Goal: Transaction & Acquisition: Book appointment/travel/reservation

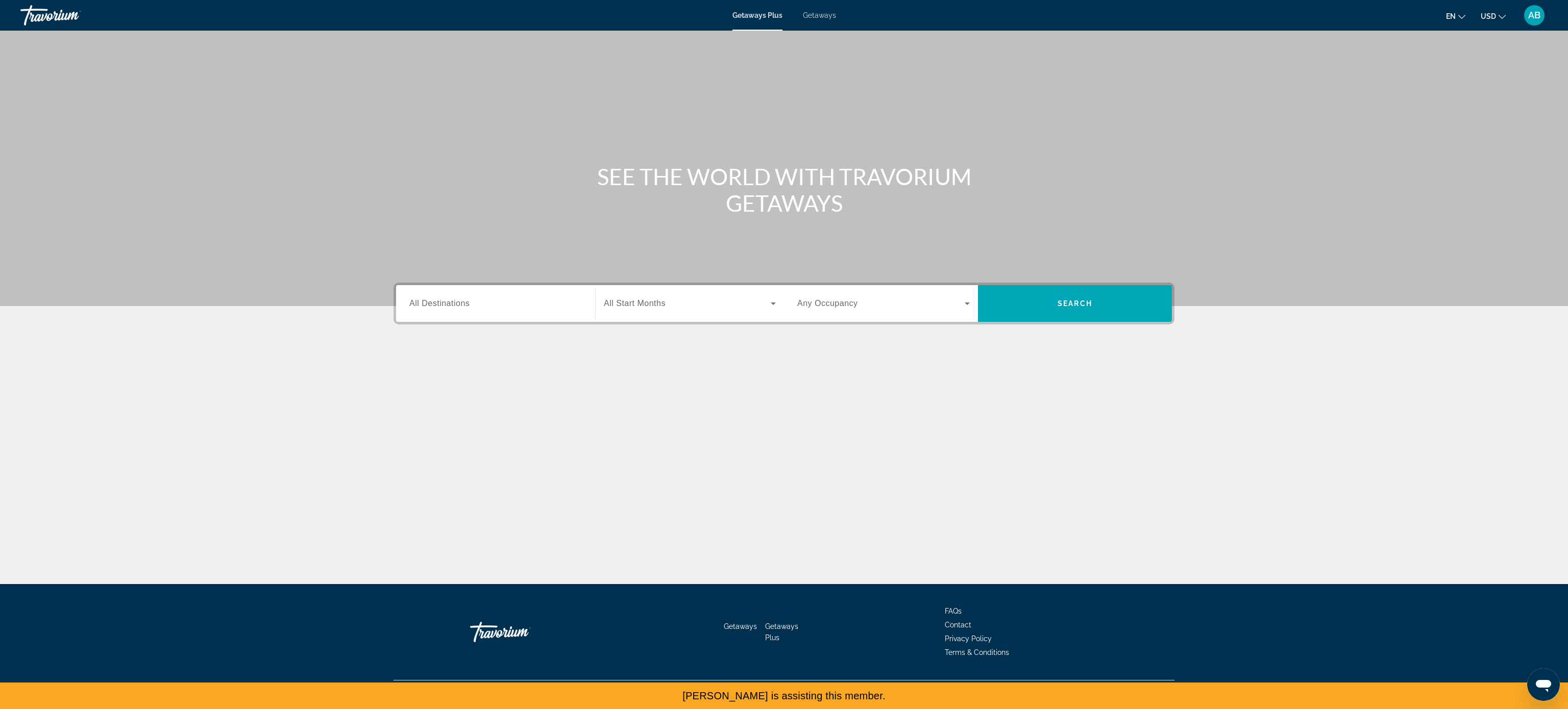
click at [1529, 20] on span "AB" at bounding box center [1534, 15] width 12 height 10
click at [1471, 105] on link "My Account" at bounding box center [1471, 99] width 50 height 13
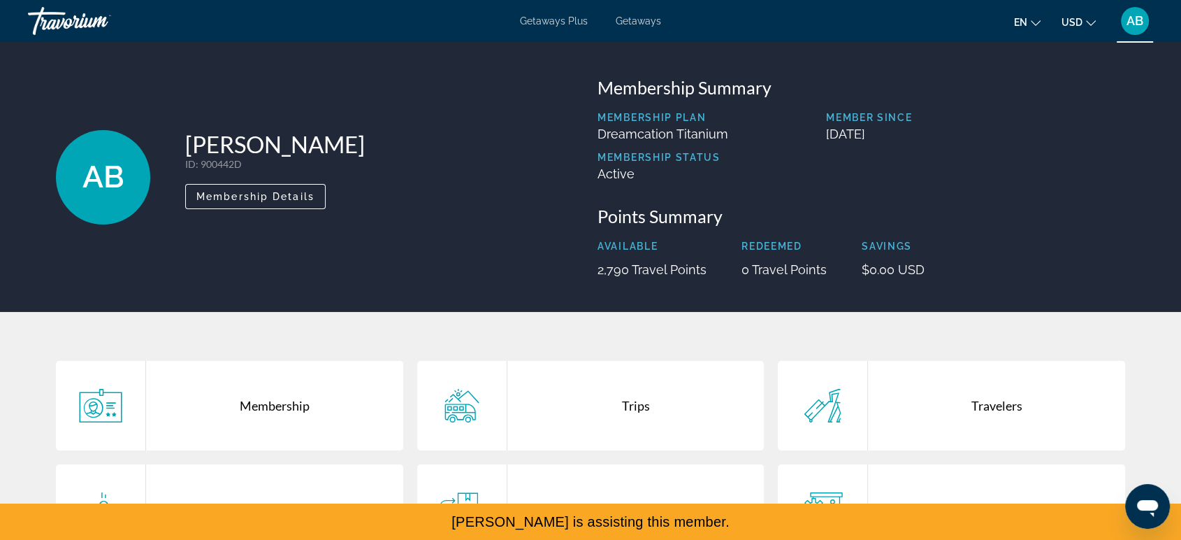
drag, startPoint x: 1909, startPoint y: 34, endPoint x: 493, endPoint y: 155, distance: 1421.8
click at [493, 171] on div "AB [PERSON_NAME] ID : 900442D Secondary Member Membership Details" at bounding box center [320, 177] width 528 height 200
click at [651, 27] on span "Getaways" at bounding box center [638, 20] width 45 height 11
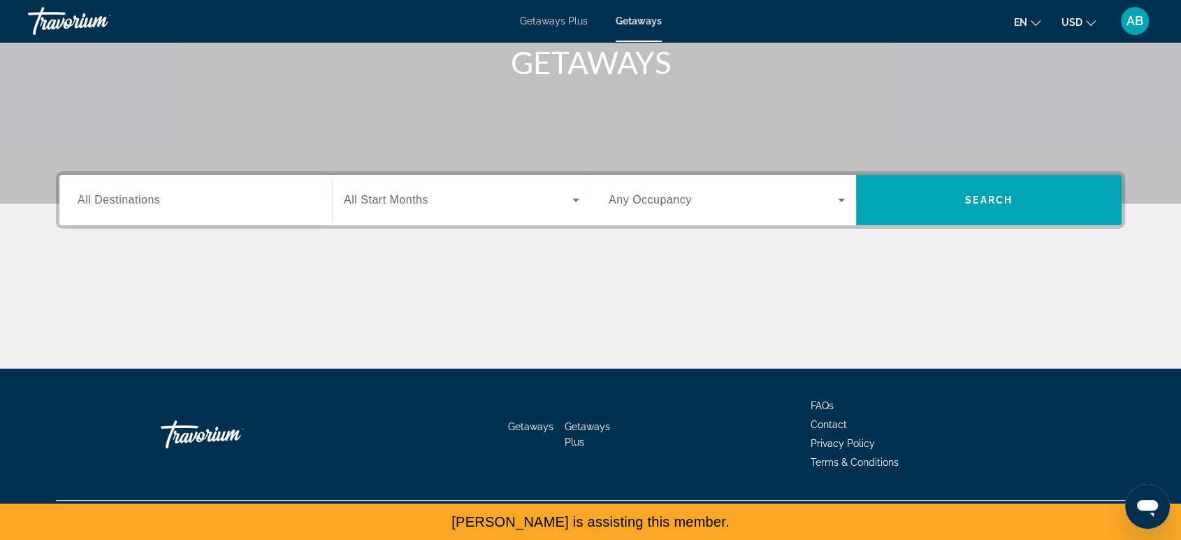
scroll to position [404, 0]
click at [185, 175] on div "Destination All Destinations" at bounding box center [195, 200] width 259 height 50
click at [170, 192] on input "Destination All Destinations" at bounding box center [196, 200] width 236 height 17
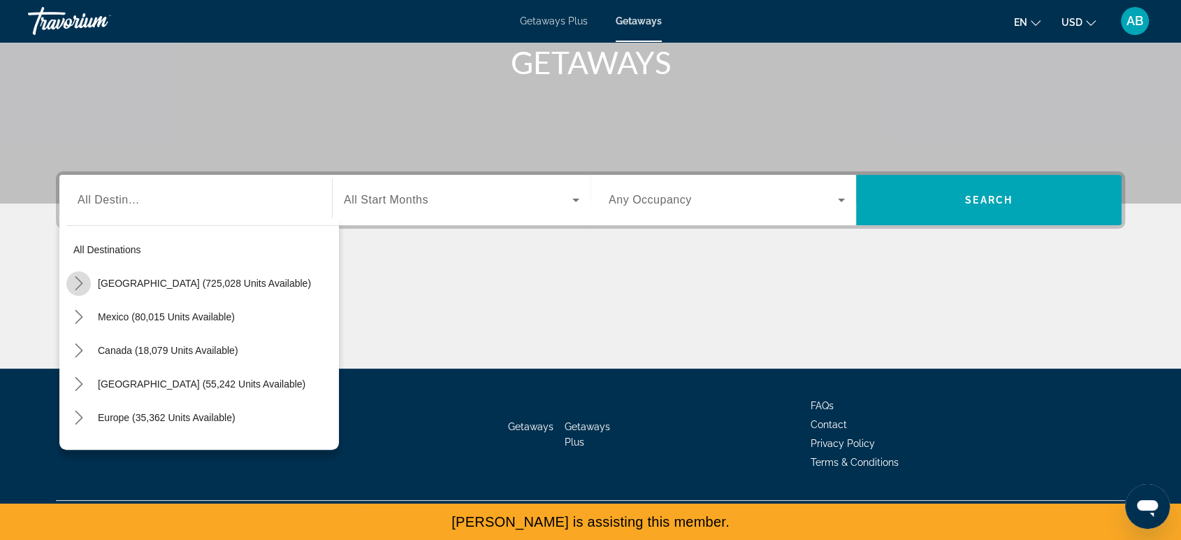
click at [72, 276] on icon "Toggle United States (725,028 units available) submenu" at bounding box center [79, 283] width 14 height 14
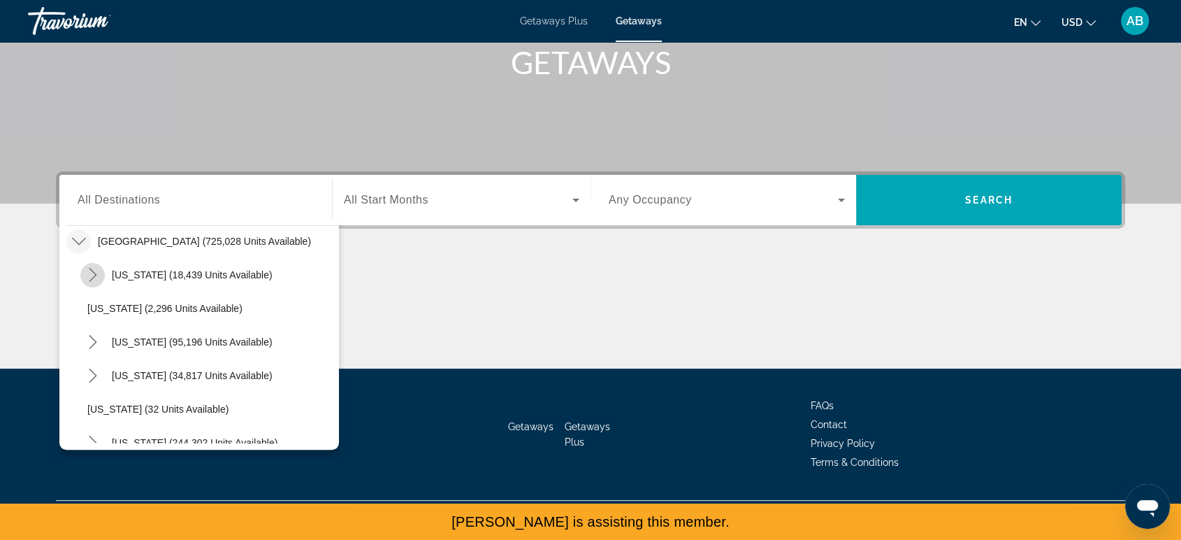
click at [86, 268] on icon "Toggle Arizona (18,439 units available) submenu" at bounding box center [93, 275] width 14 height 14
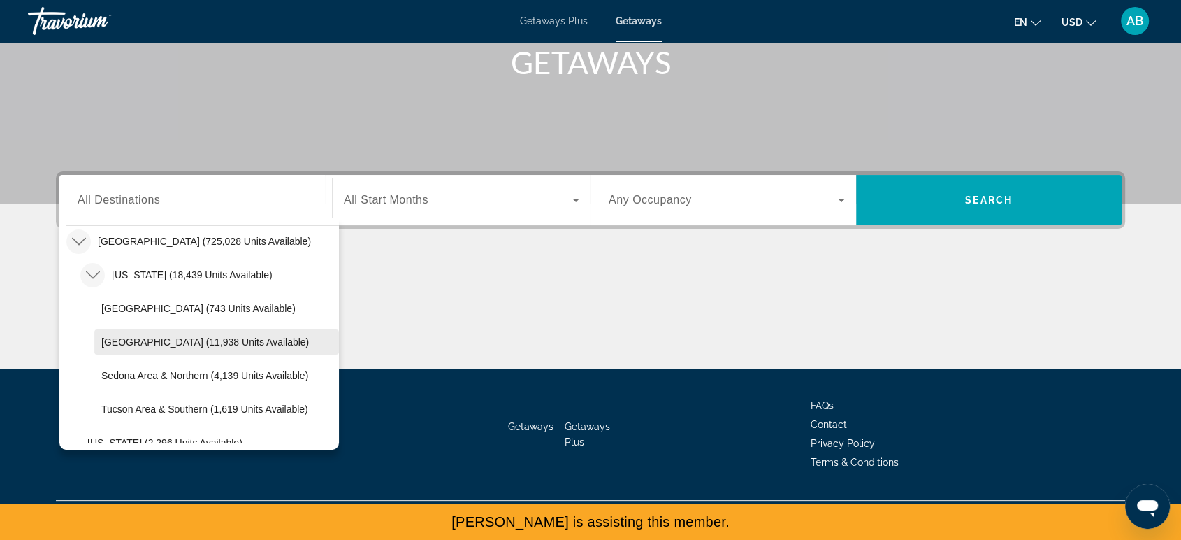
click at [110, 336] on span "[GEOGRAPHIC_DATA] (11,938 units available)" at bounding box center [205, 341] width 208 height 11
type input "**********"
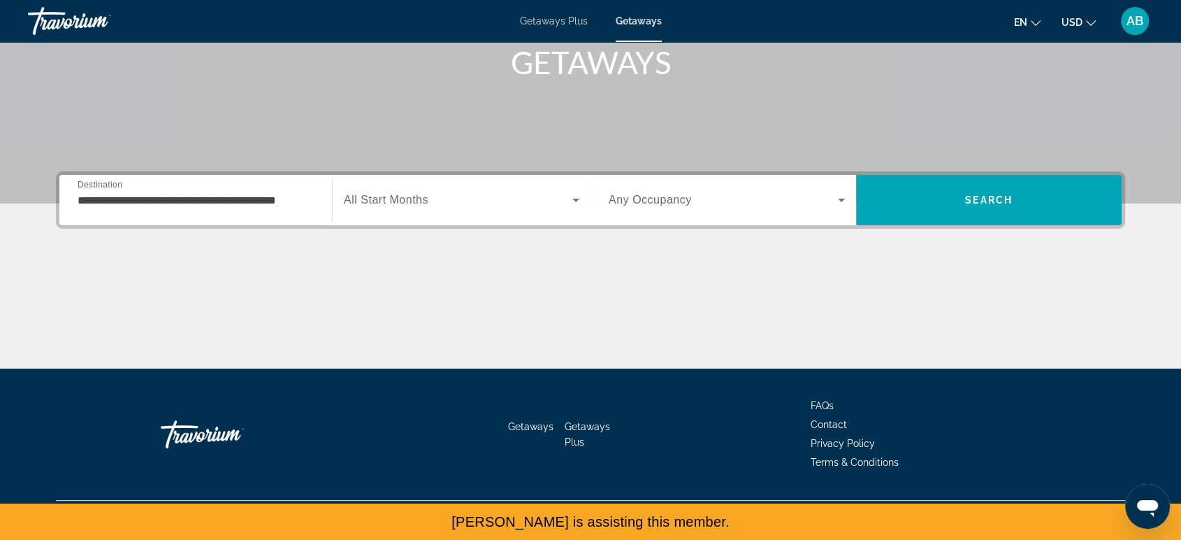
click at [419, 194] on span "All Start Months" at bounding box center [386, 200] width 85 height 12
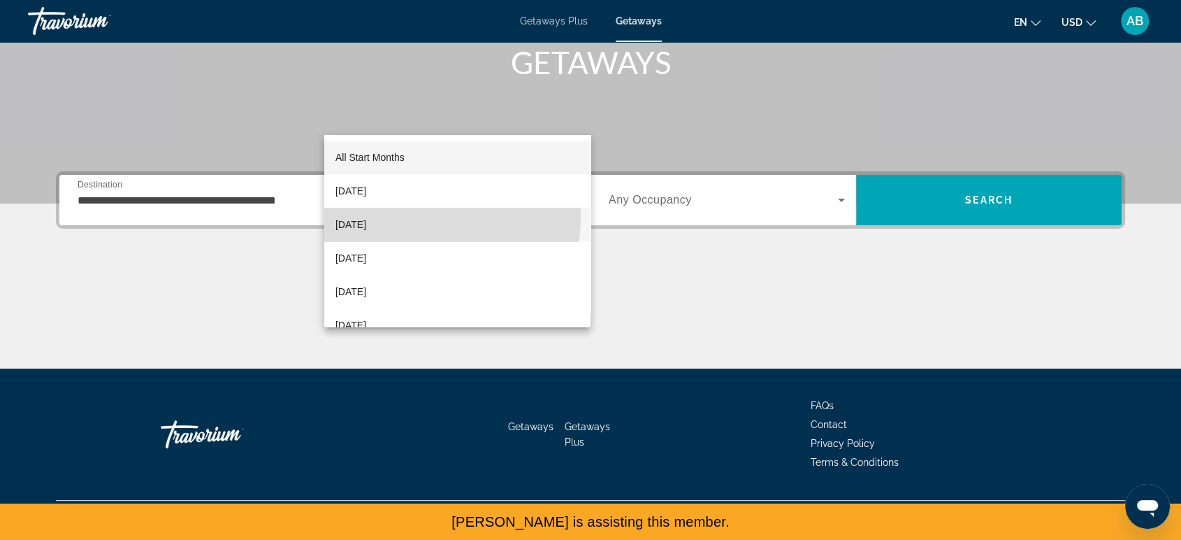
click at [366, 216] on span "[DATE]" at bounding box center [350, 224] width 31 height 17
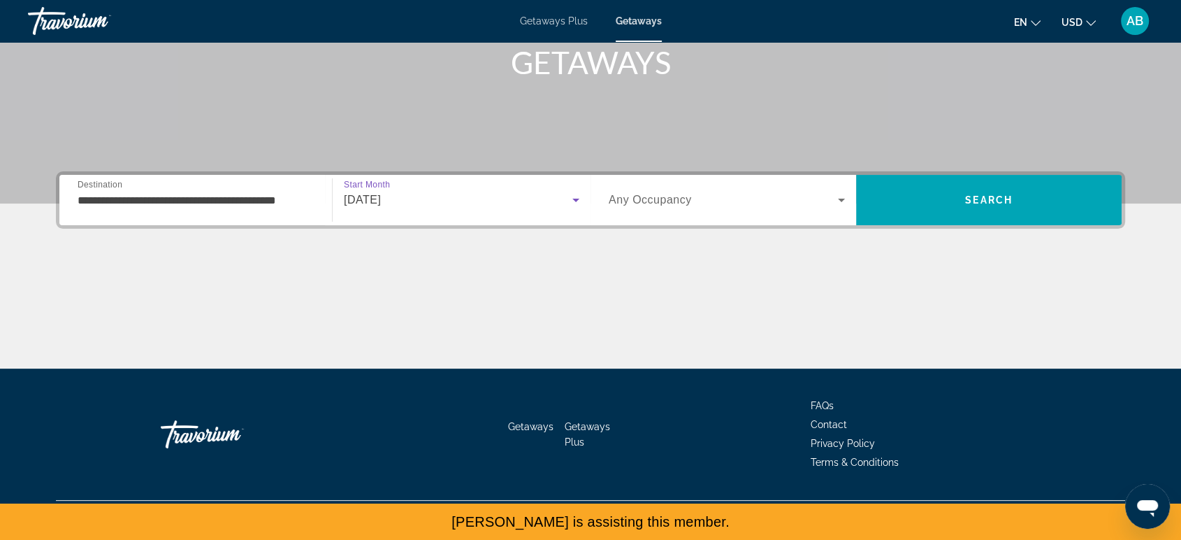
click at [692, 194] on span "Any Occupancy" at bounding box center [650, 200] width 83 height 12
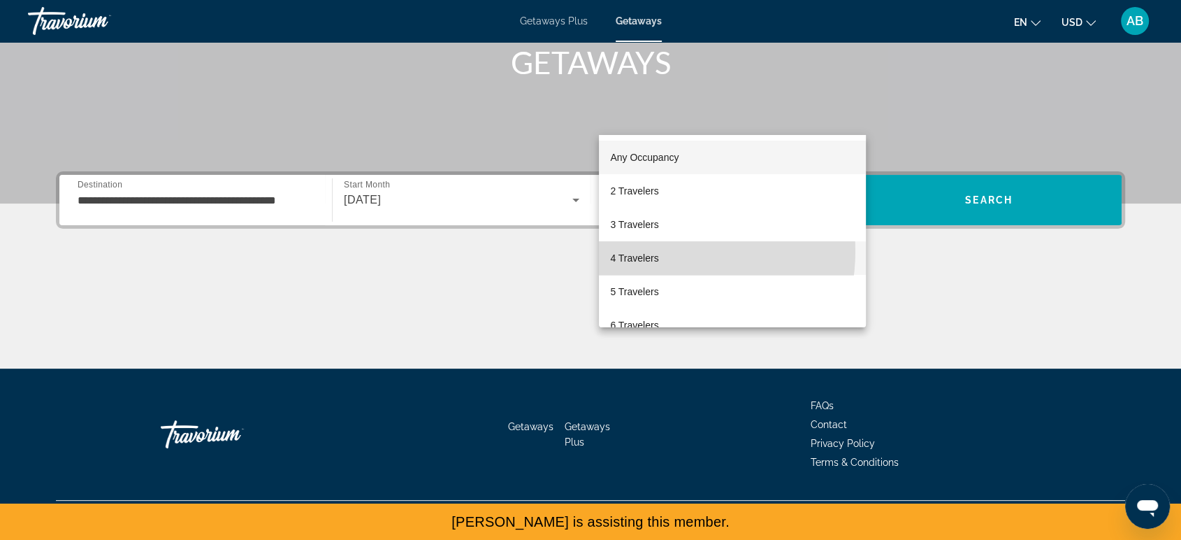
click at [652, 251] on span "4 Travelers" at bounding box center [634, 258] width 48 height 17
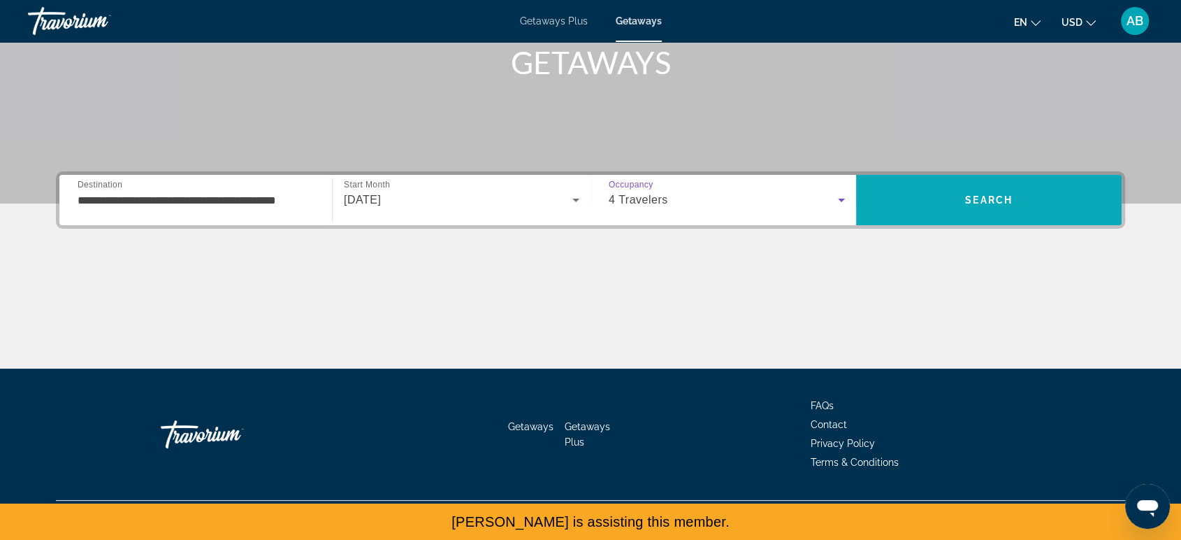
click at [970, 183] on span "Search" at bounding box center [989, 200] width 266 height 34
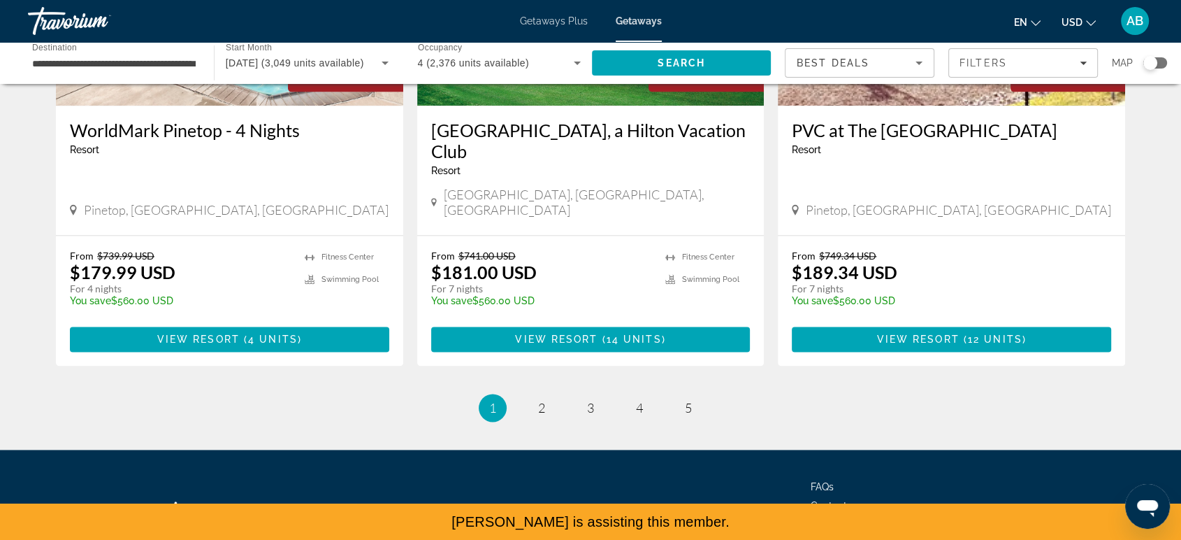
scroll to position [2097, 0]
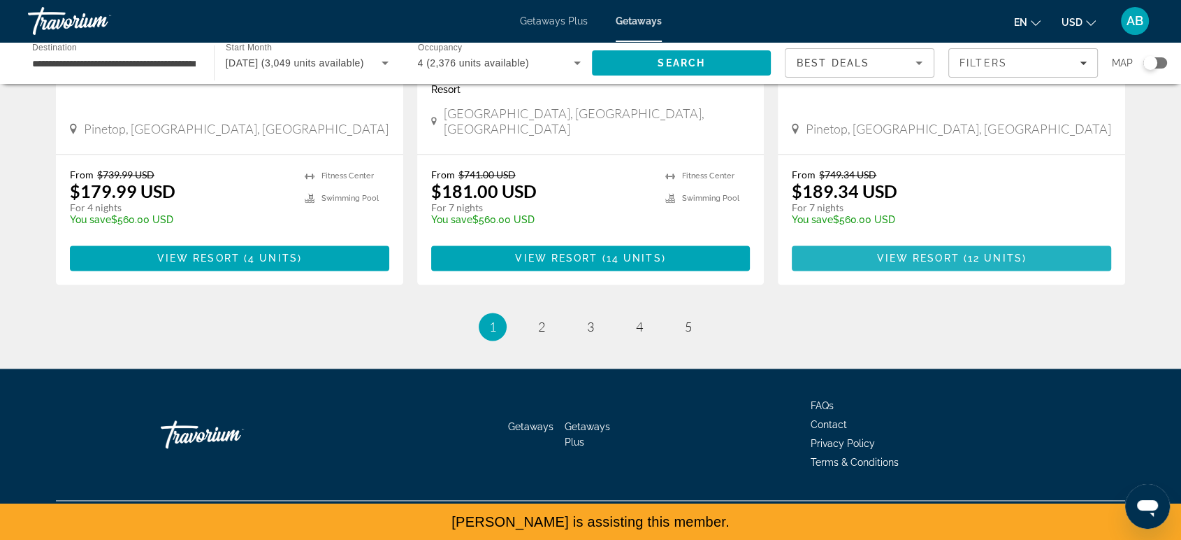
click at [953, 263] on span "View Resort" at bounding box center [918, 257] width 82 height 11
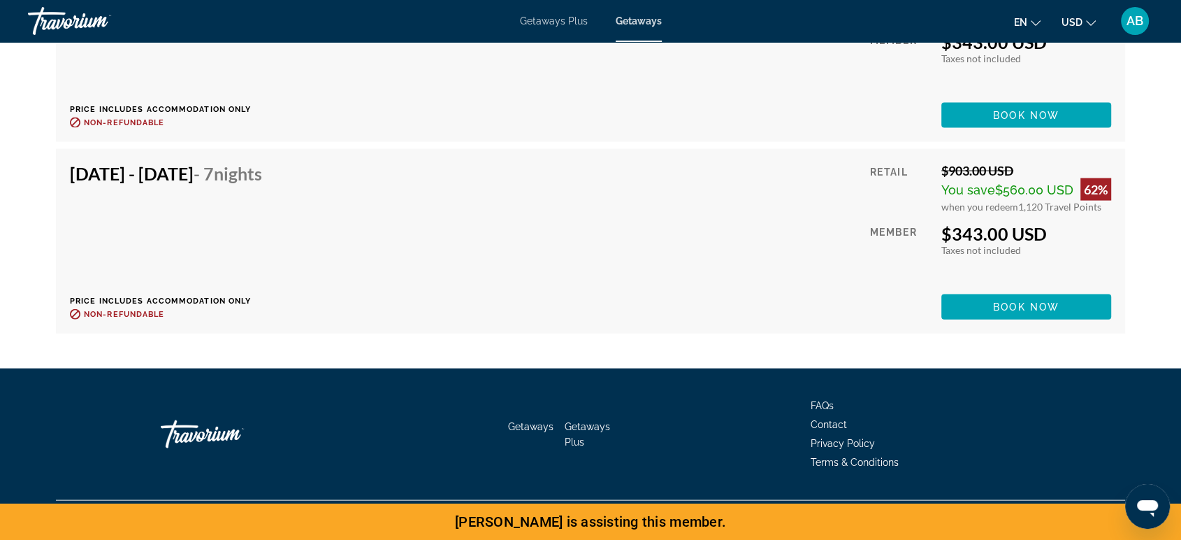
scroll to position [3204, 0]
click at [556, 27] on span "Getaways Plus" at bounding box center [554, 20] width 68 height 11
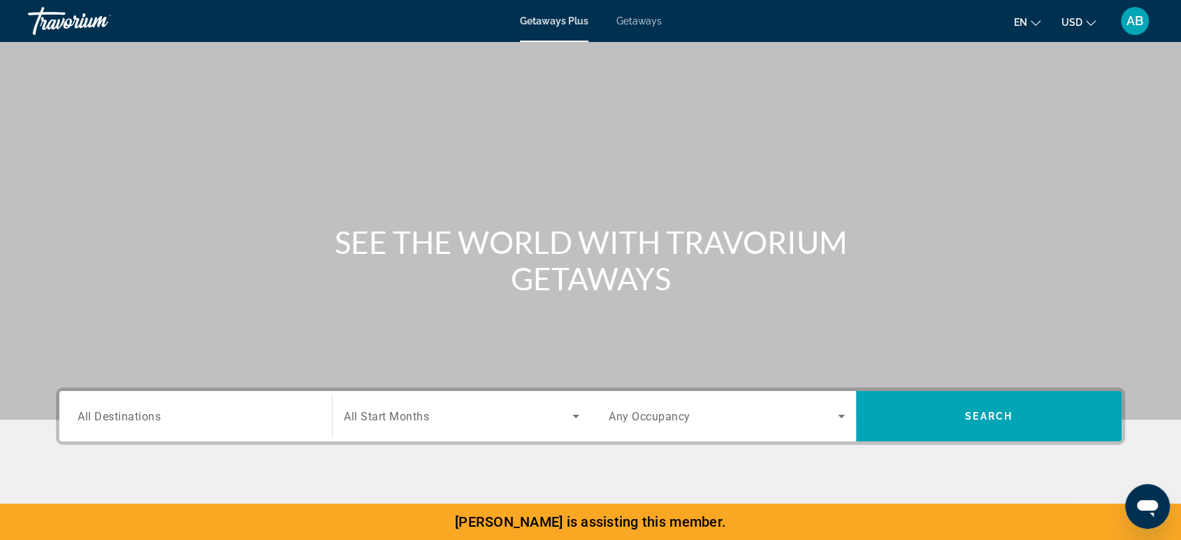
click at [658, 17] on div "Getaways Plus Getaways en English Español Français Italiano Português русский U…" at bounding box center [590, 21] width 1181 height 36
click at [656, 26] on span "Getaways" at bounding box center [638, 20] width 45 height 11
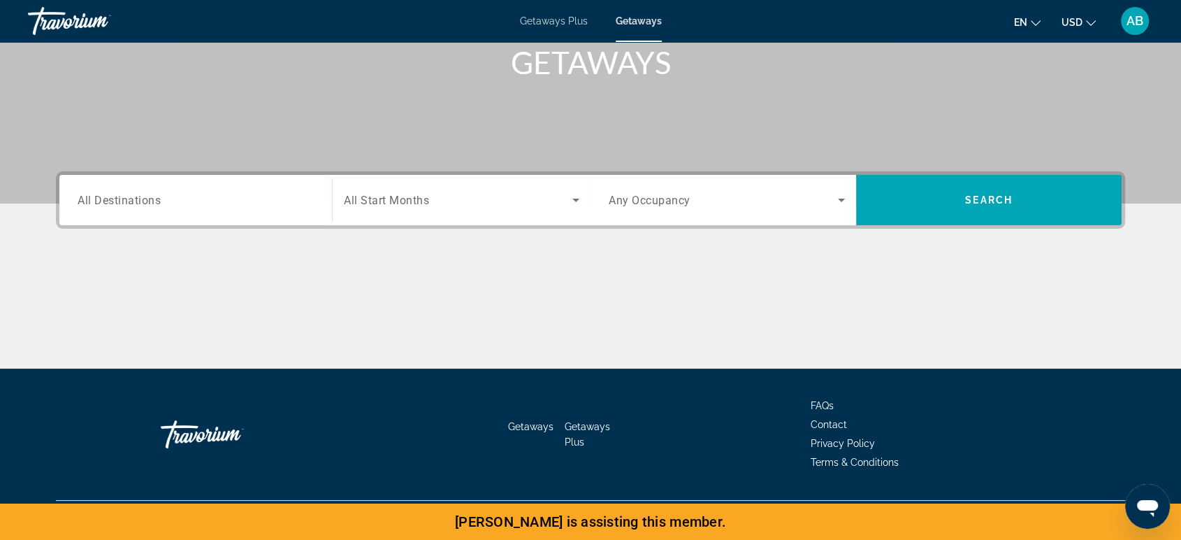
scroll to position [404, 0]
click at [154, 193] on span "All Destinations" at bounding box center [119, 199] width 83 height 13
click at [154, 192] on input "Destination All Destinations" at bounding box center [196, 200] width 236 height 17
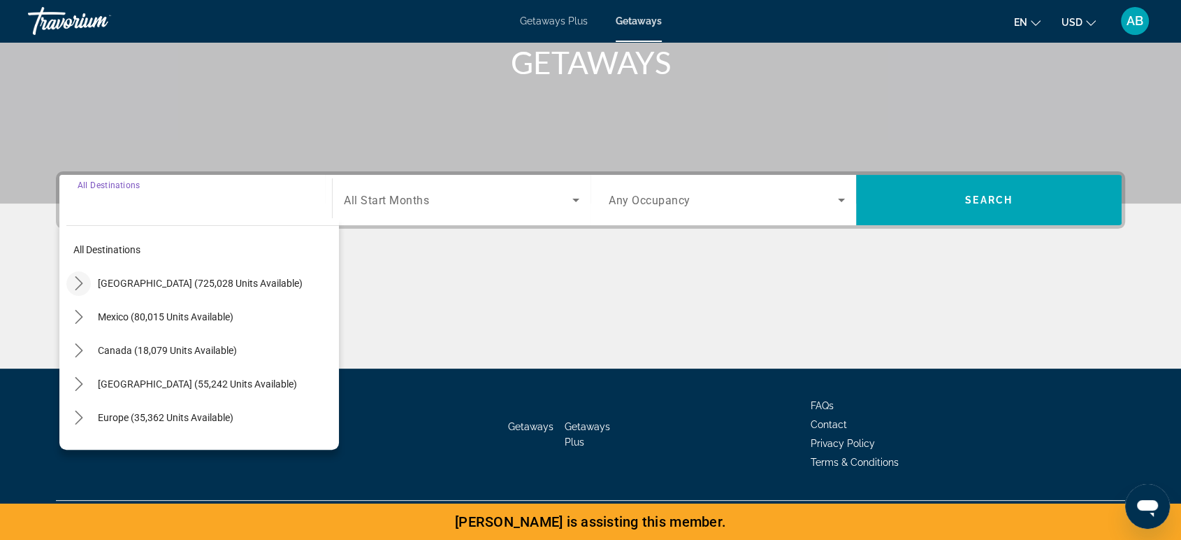
click at [72, 276] on icon "Toggle United States (725,028 units available) submenu" at bounding box center [79, 283] width 14 height 14
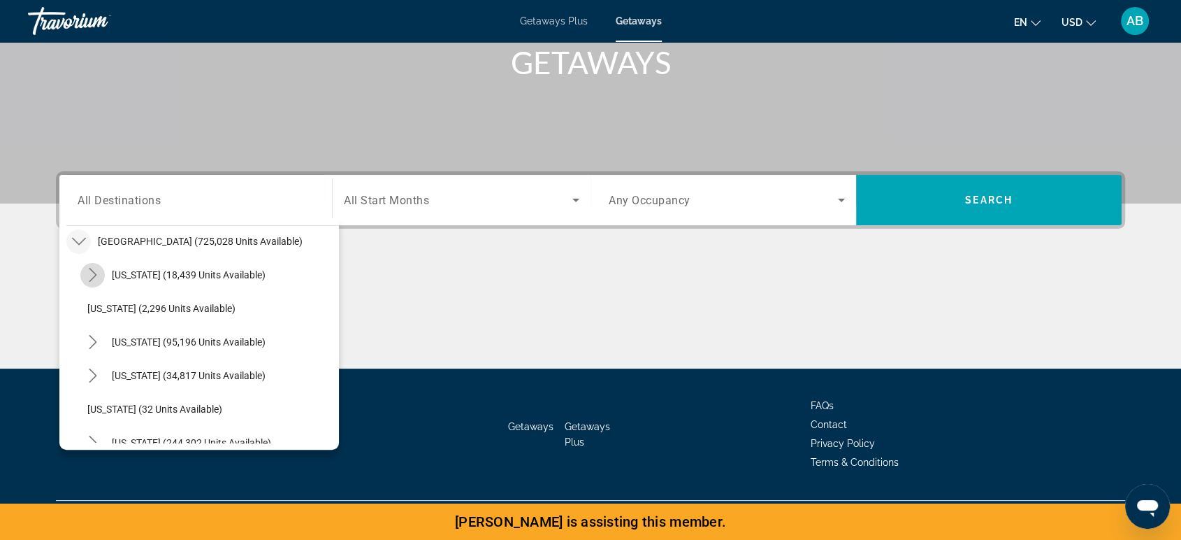
click at [89, 268] on icon "Toggle Arizona (18,439 units available) submenu" at bounding box center [93, 275] width 8 height 14
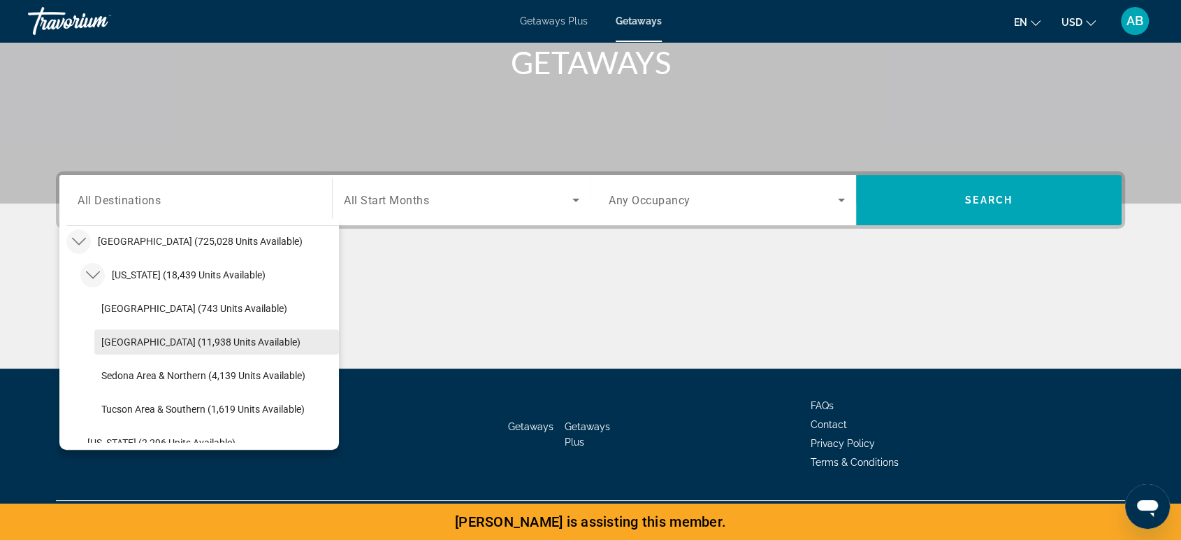
click at [139, 336] on span "[GEOGRAPHIC_DATA] (11,938 units available)" at bounding box center [200, 341] width 199 height 11
type input "**********"
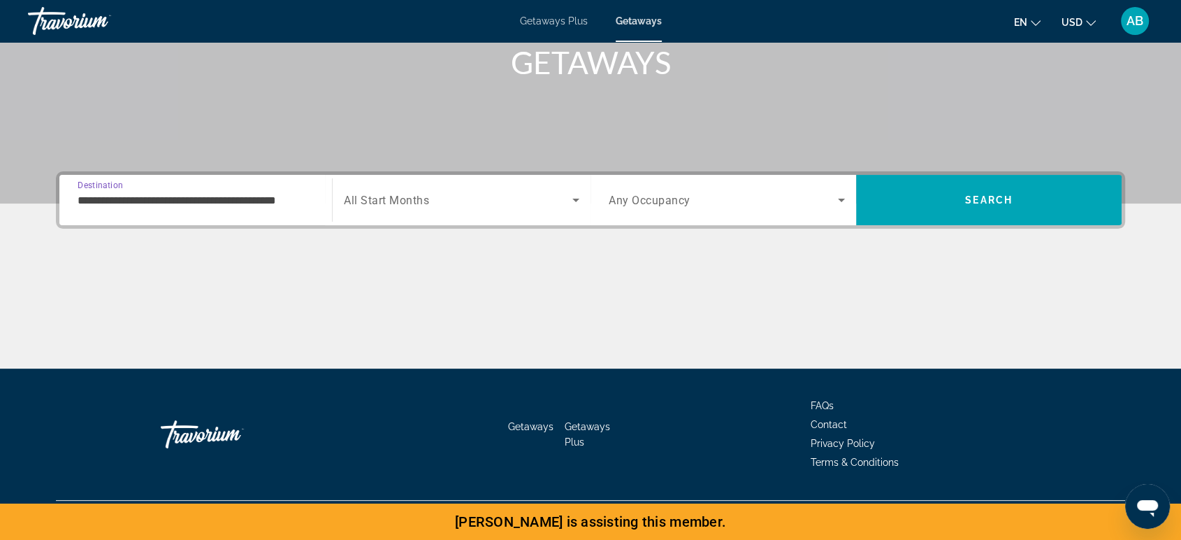
click at [393, 194] on span "All Start Months" at bounding box center [386, 200] width 85 height 13
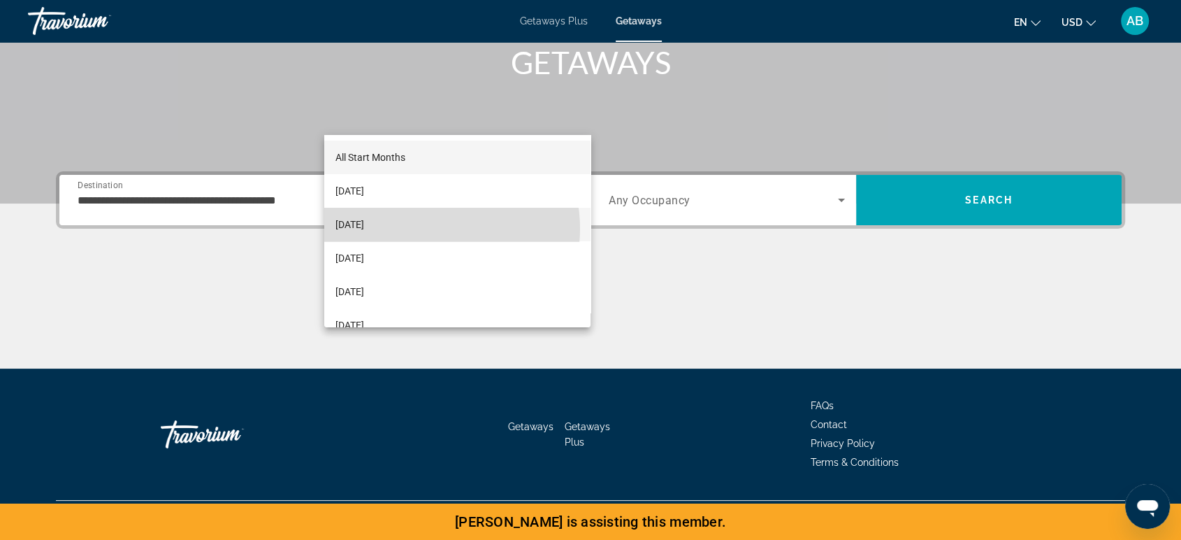
click at [424, 229] on mat-option "[DATE]" at bounding box center [457, 225] width 266 height 34
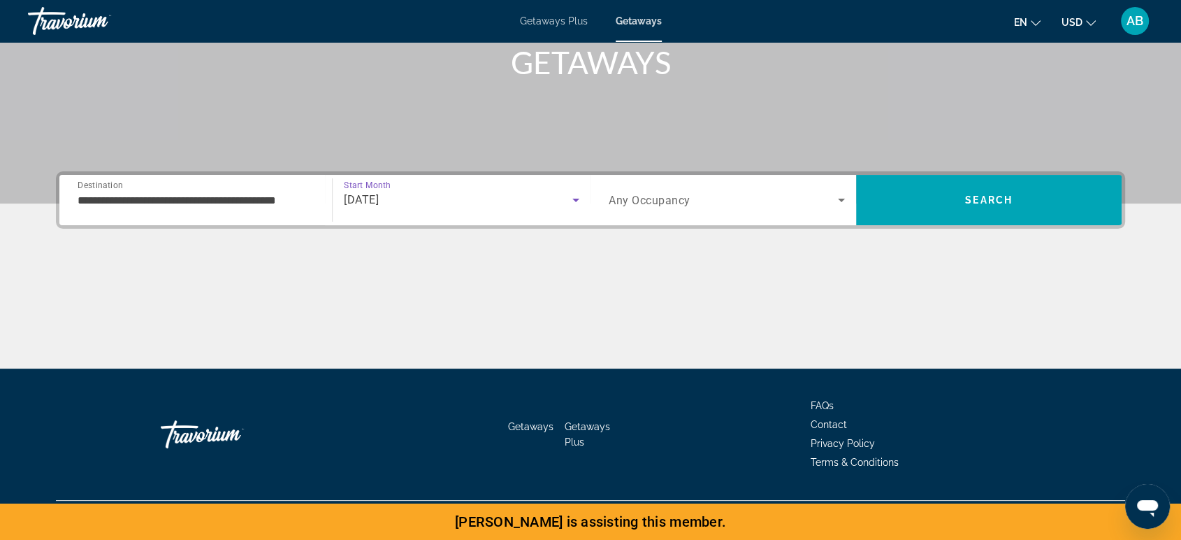
click at [649, 180] on div "Search widget" at bounding box center [727, 199] width 236 height 39
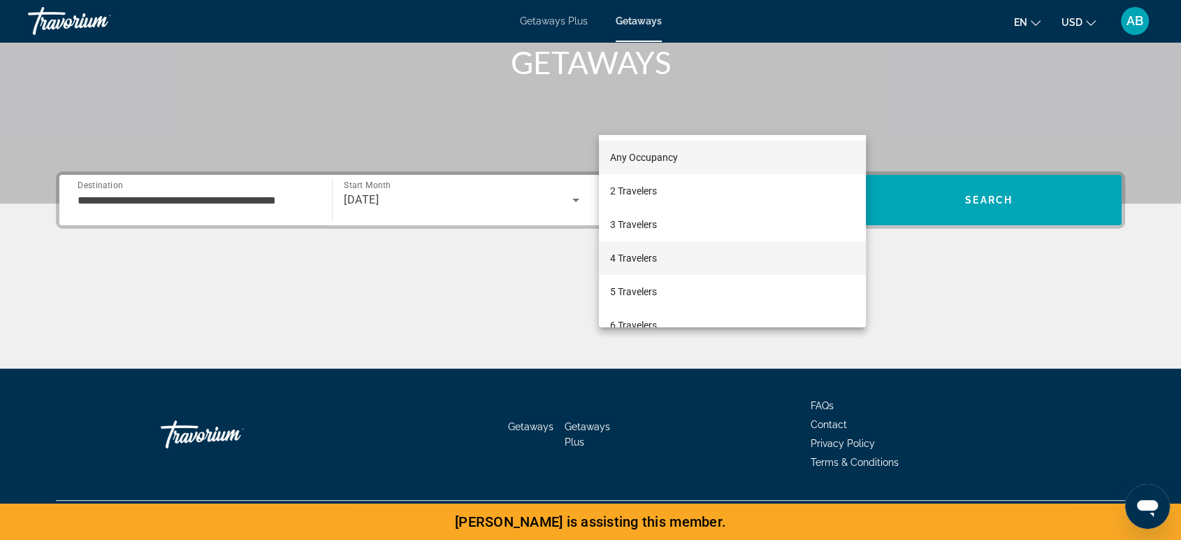
drag, startPoint x: 690, startPoint y: 230, endPoint x: 690, endPoint y: 246, distance: 16.1
click at [690, 246] on div "Any Occupancy 2 Travelers 3 Travelers 4 Travelers 5 Travelers 6 Travelers 7 Tra…" at bounding box center [732, 231] width 267 height 192
click at [690, 246] on mat-option "4 Travelers" at bounding box center [732, 258] width 267 height 34
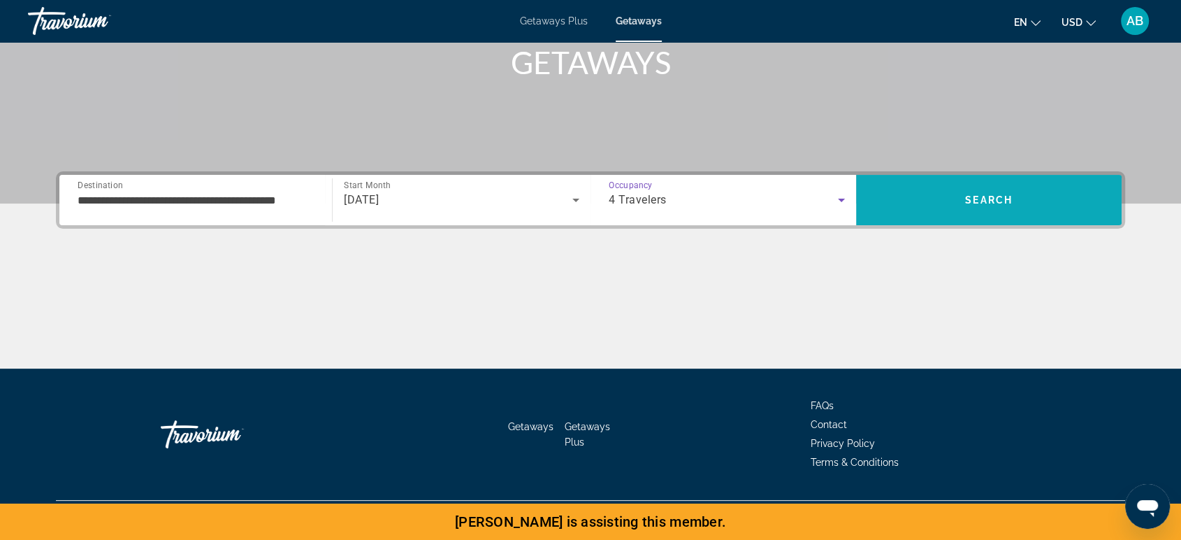
click at [998, 183] on span "Search" at bounding box center [989, 200] width 266 height 34
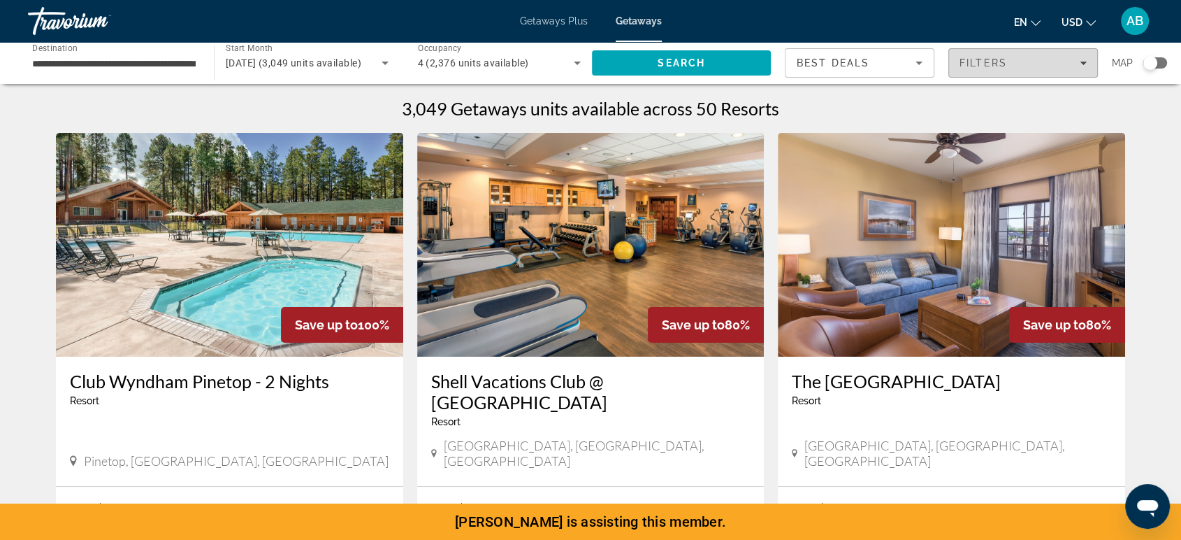
click at [1022, 66] on span "Filters" at bounding box center [1023, 63] width 148 height 34
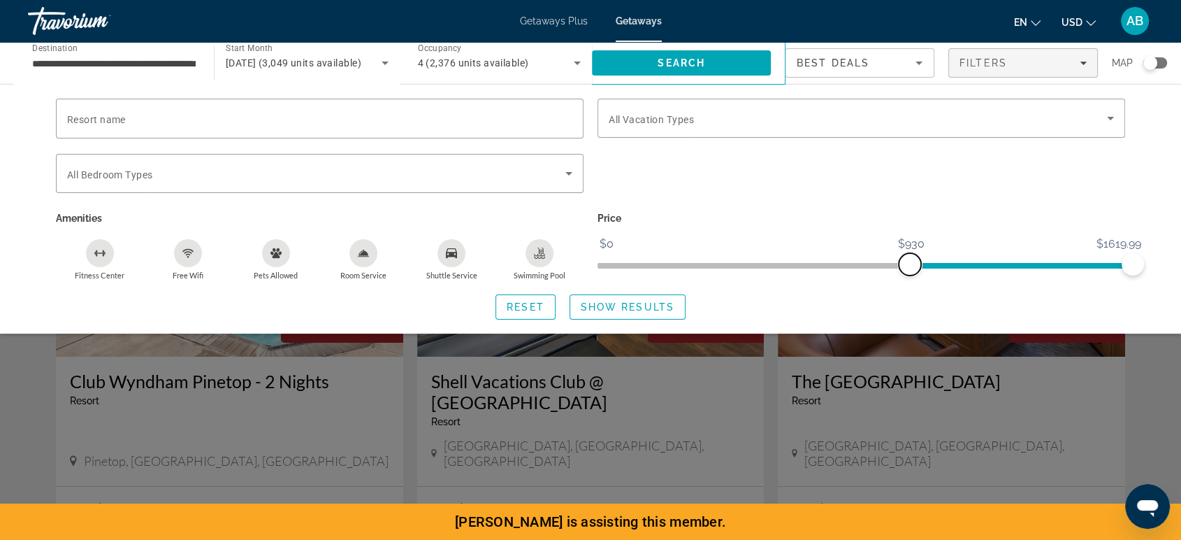
drag, startPoint x: 612, startPoint y: 294, endPoint x: 911, endPoint y: 296, distance: 299.1
click at [911, 275] on span "ngx-slider" at bounding box center [910, 264] width 22 height 22
drag, startPoint x: 1136, startPoint y: 298, endPoint x: 981, endPoint y: 292, distance: 156.0
click at [981, 275] on span "ngx-slider-max" at bounding box center [978, 264] width 22 height 22
click at [570, 324] on span "Search widget" at bounding box center [627, 307] width 115 height 34
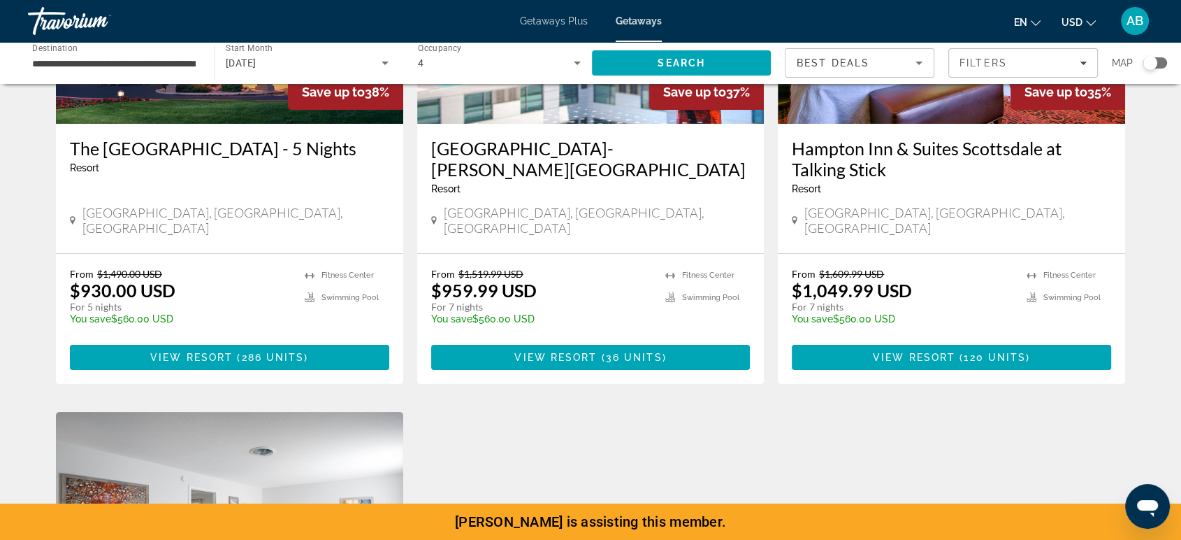
scroll to position [310, 0]
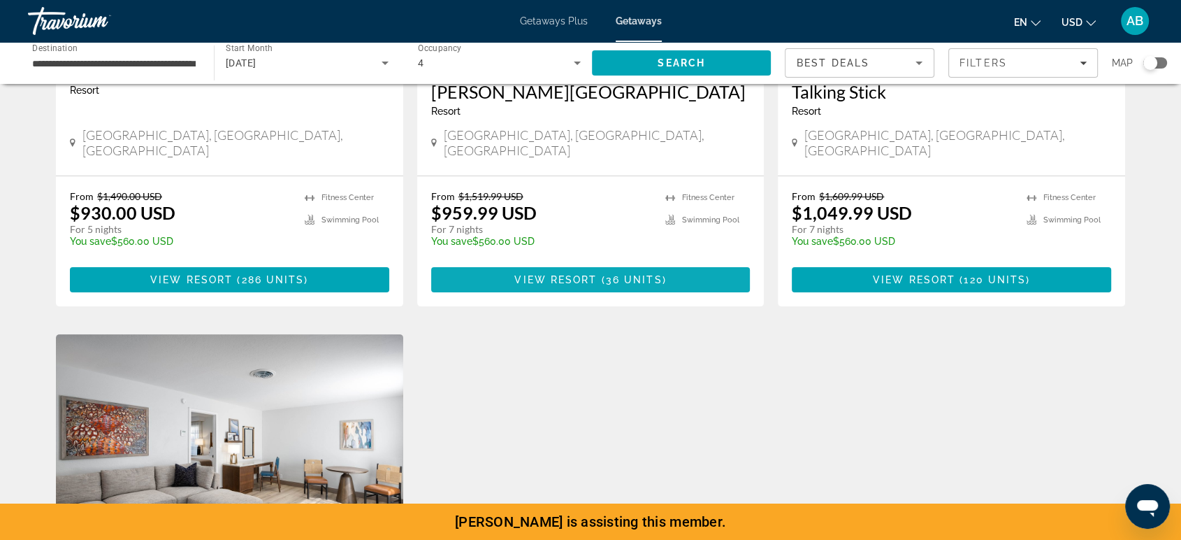
click at [477, 296] on span "Main content" at bounding box center [590, 280] width 319 height 34
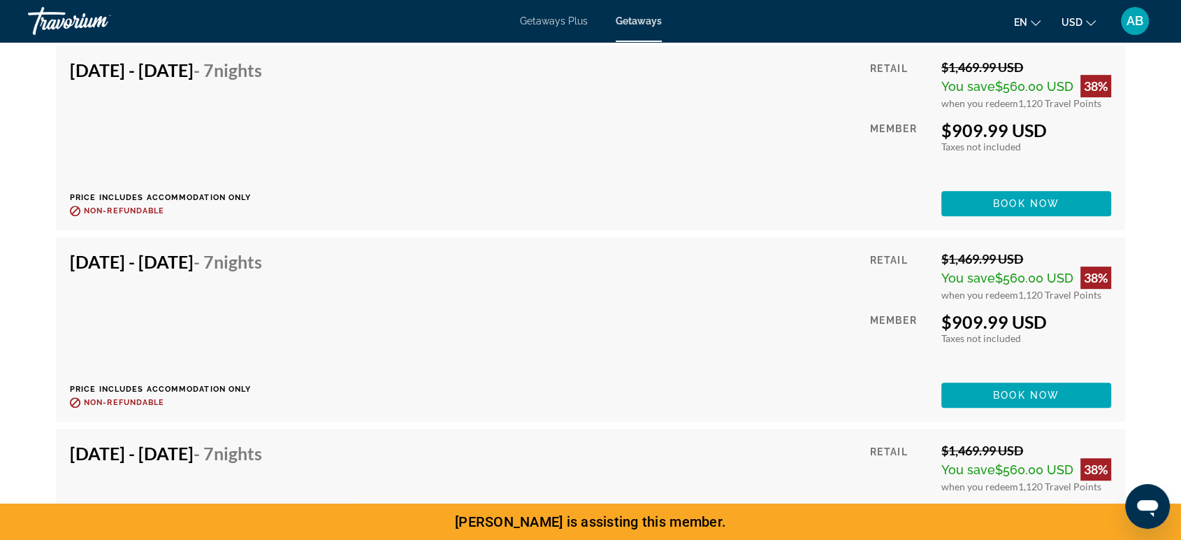
scroll to position [6601, 0]
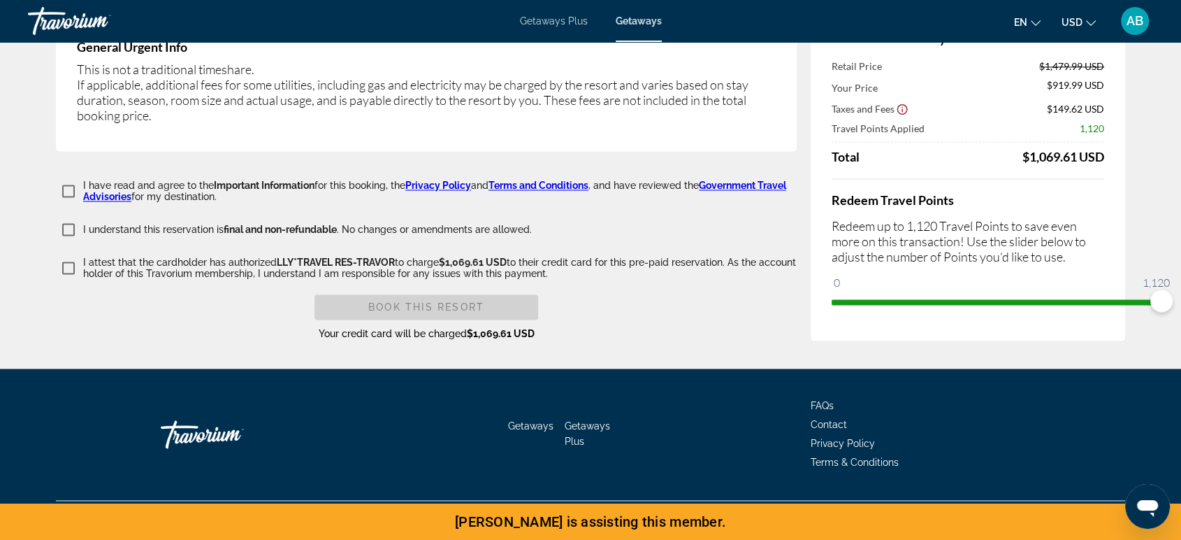
scroll to position [2725, 0]
click at [811, 400] on span "FAQs" at bounding box center [822, 405] width 23 height 11
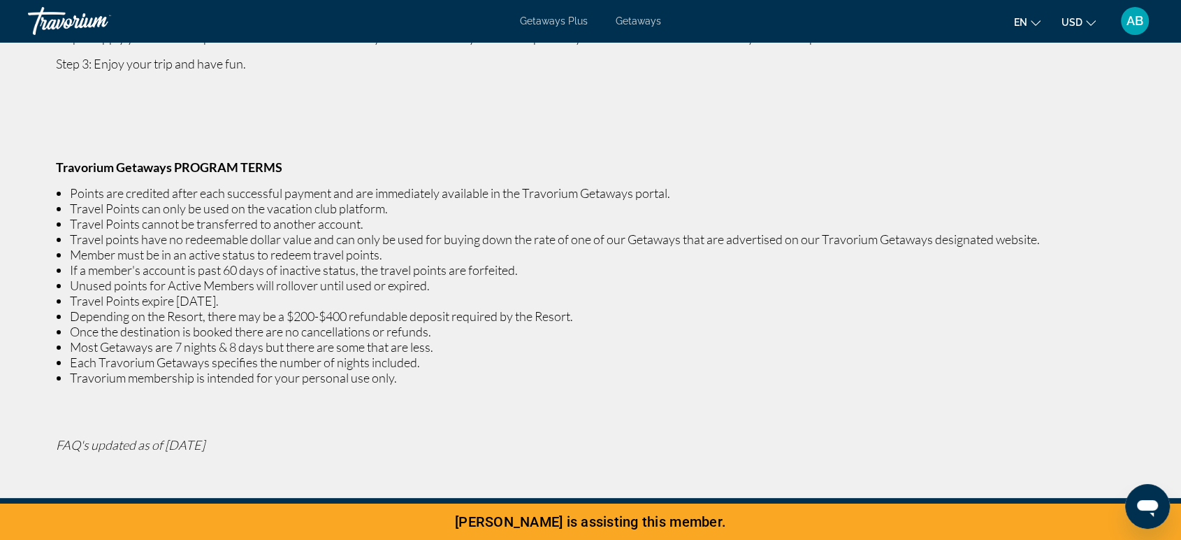
scroll to position [608, 0]
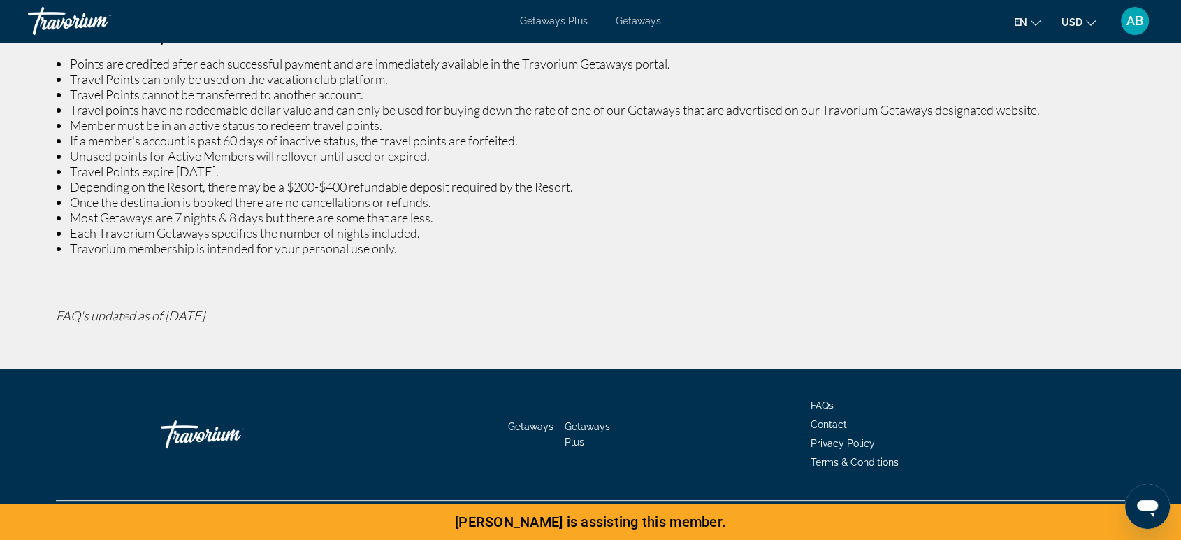
click at [811, 456] on span "Terms & Conditions" at bounding box center [855, 461] width 88 height 11
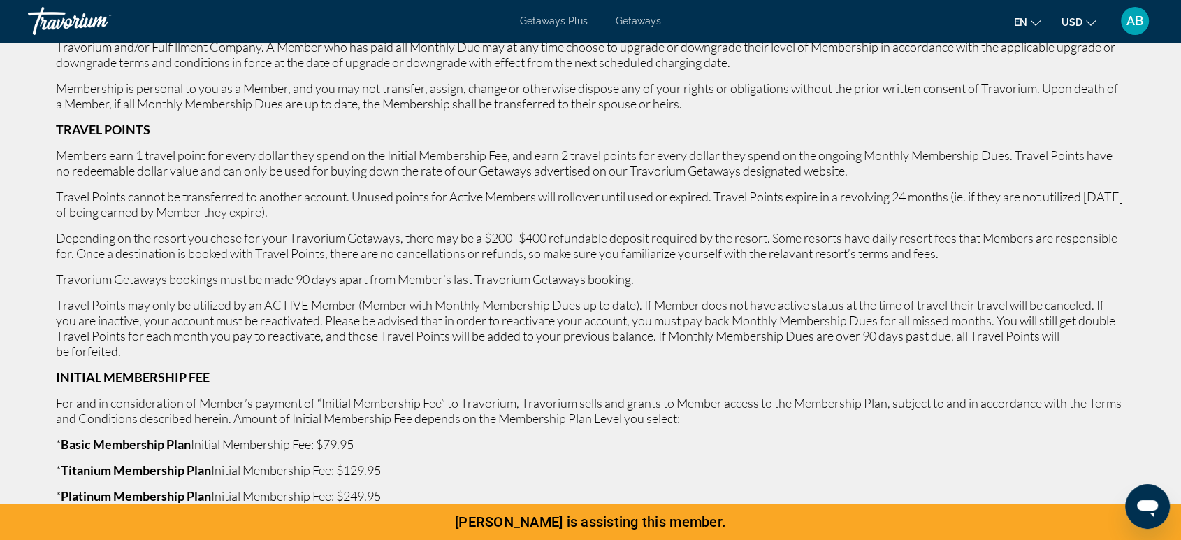
scroll to position [354, 0]
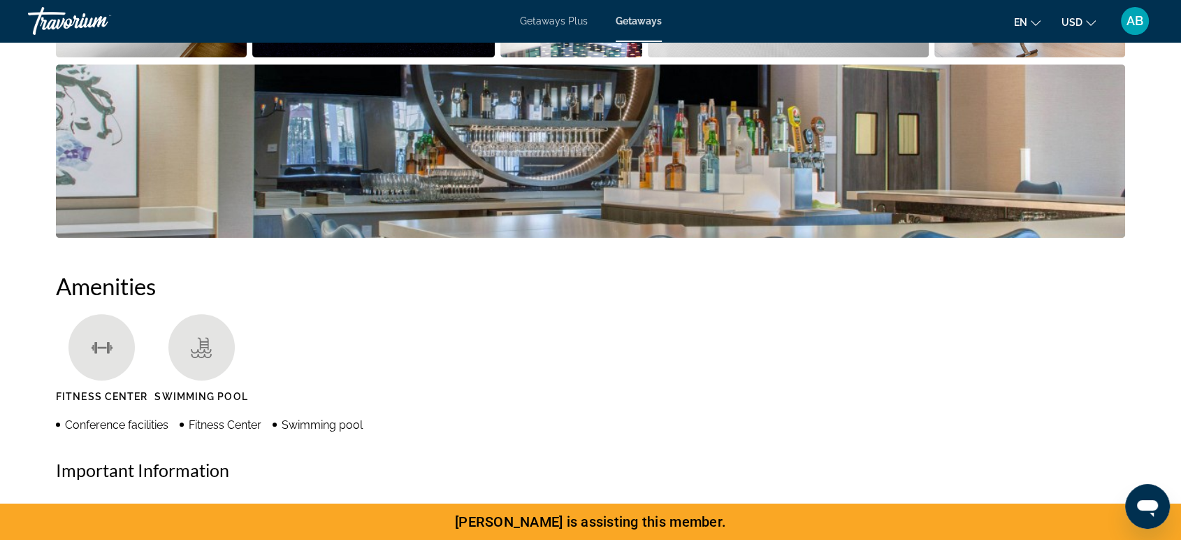
scroll to position [233, 0]
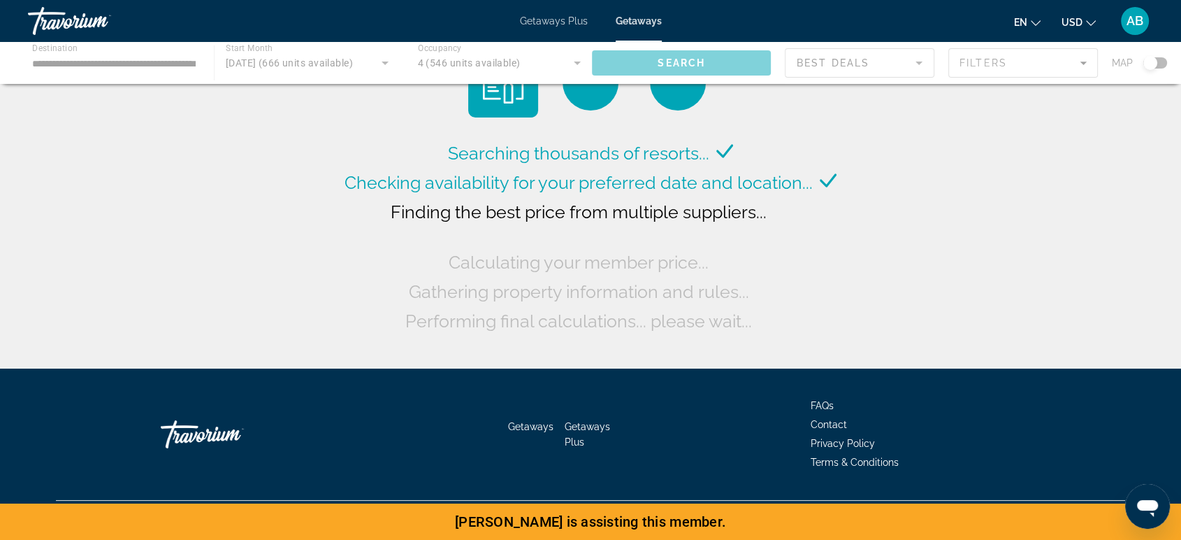
click at [1050, 77] on div "Main content" at bounding box center [590, 63] width 1181 height 42
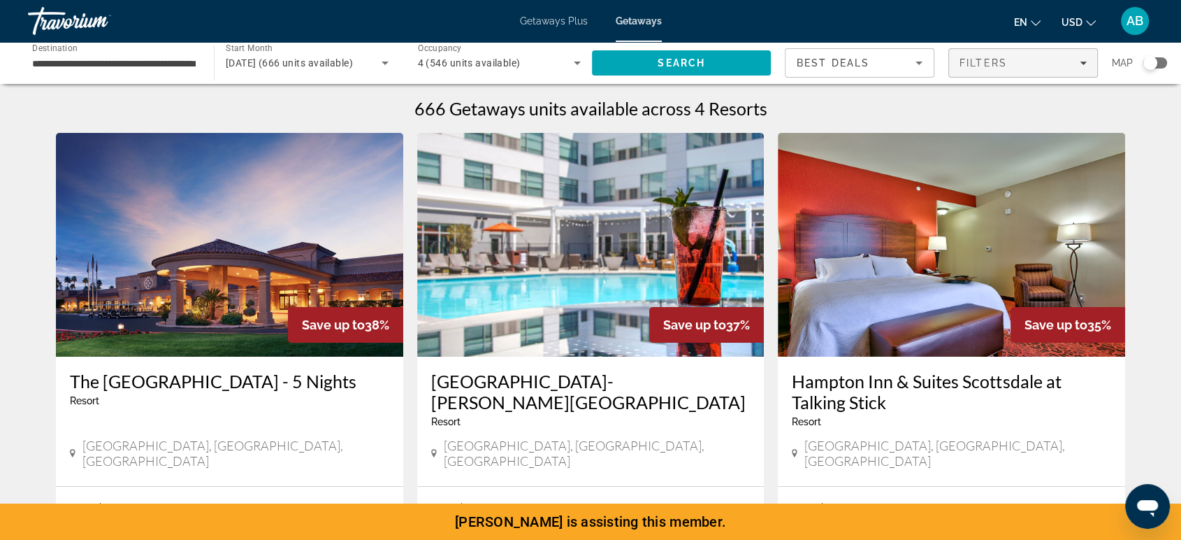
click at [999, 68] on div "Filters" at bounding box center [1023, 62] width 127 height 11
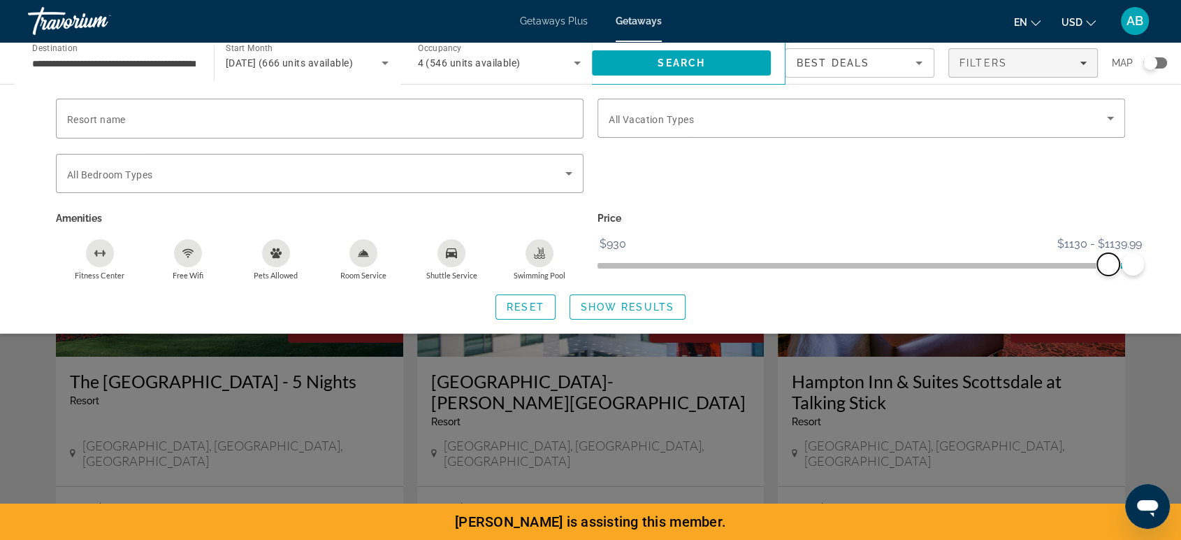
drag, startPoint x: 616, startPoint y: 291, endPoint x: 1110, endPoint y: 310, distance: 494.5
click at [1110, 280] on div "Price $930 $1139.99 $1130 $1139.99 $1130 - $1139.99" at bounding box center [862, 244] width 542 height 72
drag, startPoint x: 1104, startPoint y: 299, endPoint x: 1135, endPoint y: 296, distance: 31.6
click at [1125, 266] on ngx-slider "$930 $1139.99 $1139.99 $1139.99 $1139.99 - $1139.99" at bounding box center [862, 264] width 528 height 3
click at [645, 312] on span "Show Results" at bounding box center [628, 306] width 94 height 11
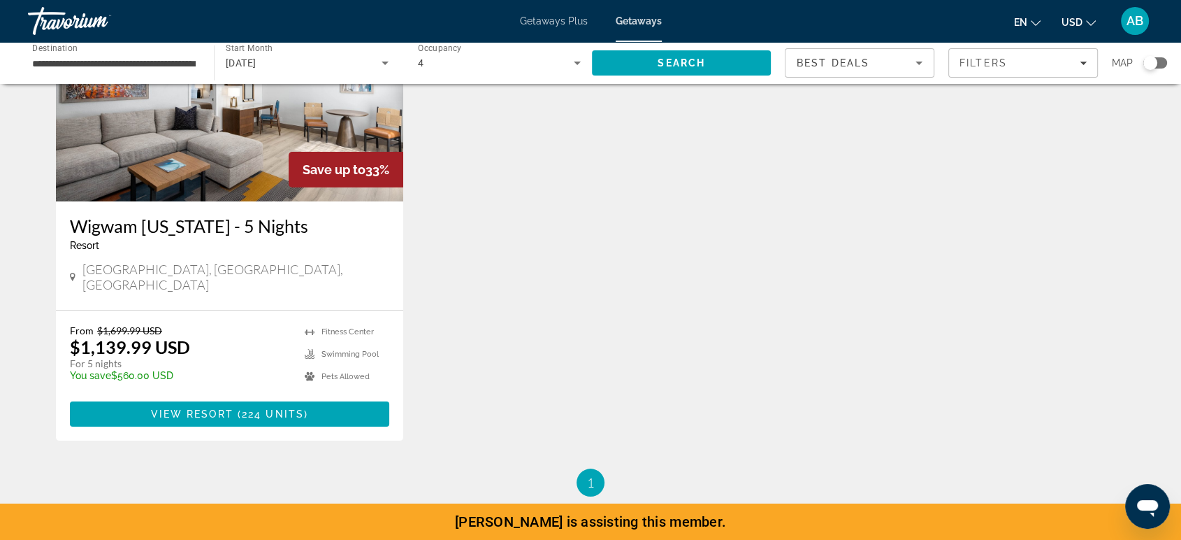
scroll to position [233, 0]
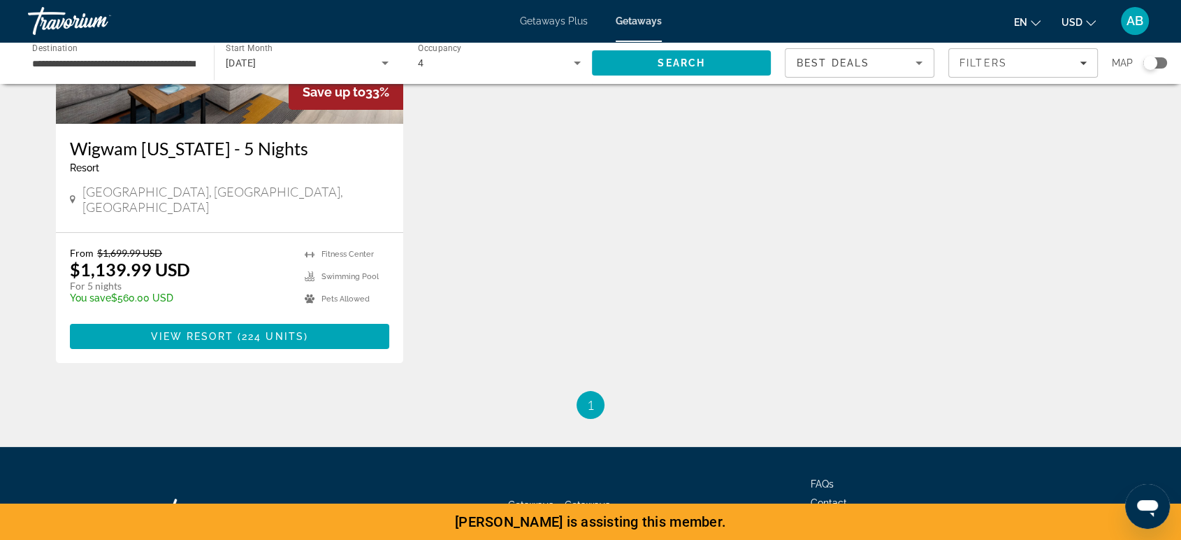
click at [113, 353] on span "Main content" at bounding box center [229, 336] width 319 height 34
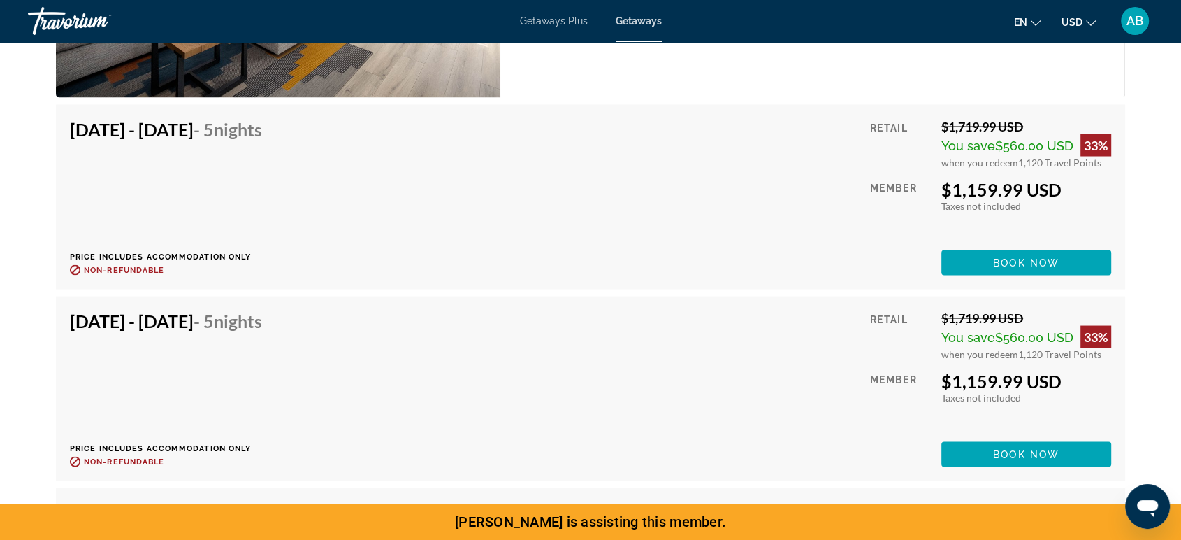
scroll to position [3007, 0]
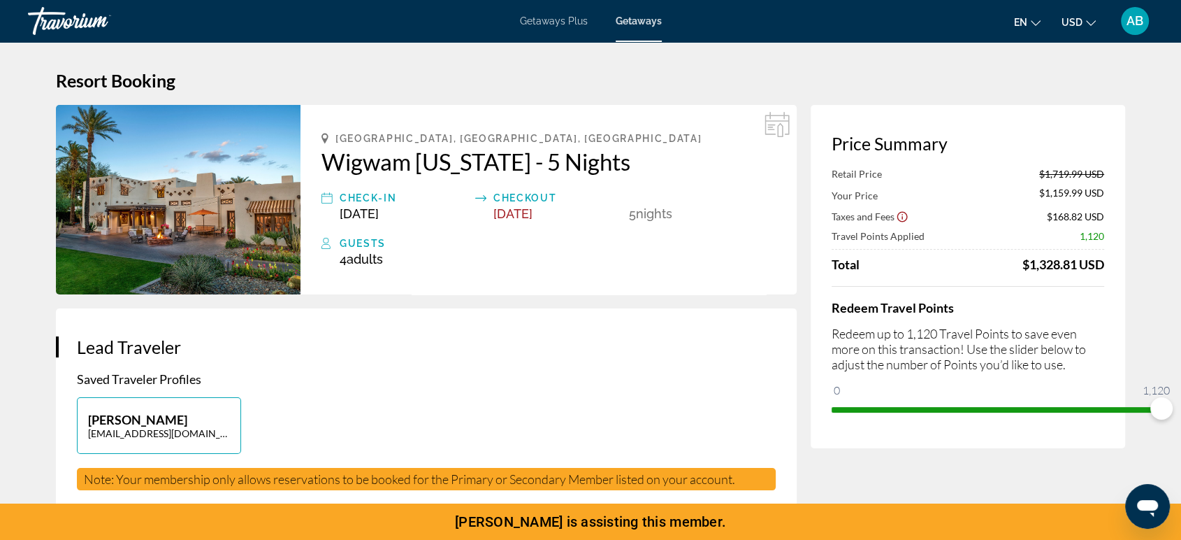
click at [1128, 26] on span "AB" at bounding box center [1135, 21] width 17 height 14
click at [1015, 166] on button "Sign Out" at bounding box center [1041, 157] width 54 height 18
